Goal: Navigation & Orientation: Find specific page/section

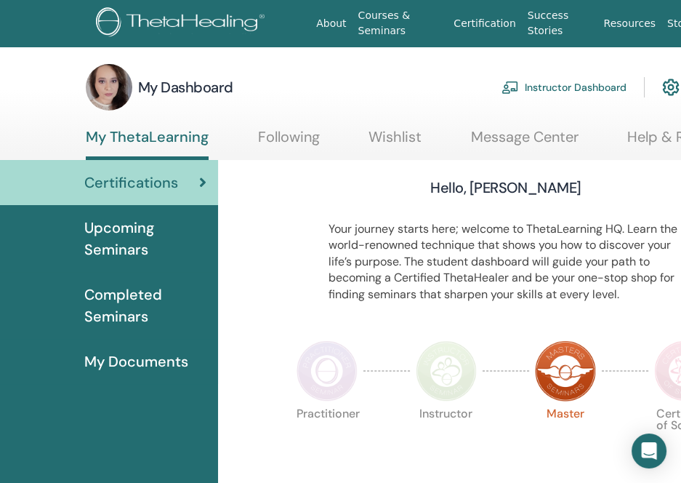
click at [434, 197] on div "Hello, Mihaela" at bounding box center [506, 190] width 430 height 26
click at [549, 86] on link "Instructor Dashboard" at bounding box center [563, 87] width 125 height 32
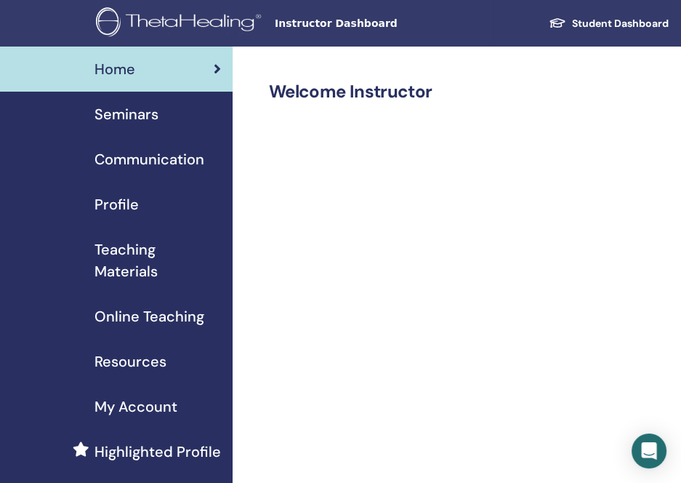
click at [121, 113] on span "Seminars" at bounding box center [126, 114] width 64 height 22
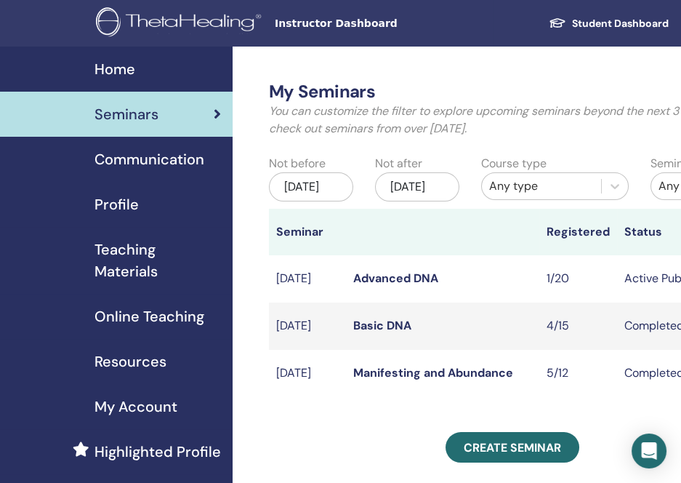
click at [490, 81] on h2 "My Seminars" at bounding box center [512, 91] width 487 height 21
click at [116, 65] on span "Home" at bounding box center [114, 69] width 41 height 22
